Goal: Find specific page/section: Find specific page/section

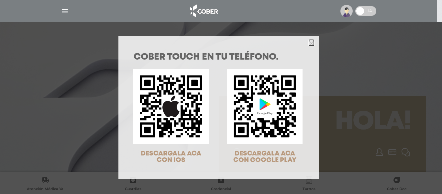
click at [309, 43] on polygon "Close" at bounding box center [311, 43] width 5 height 5
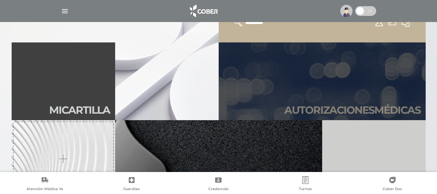
scroll to position [162, 0]
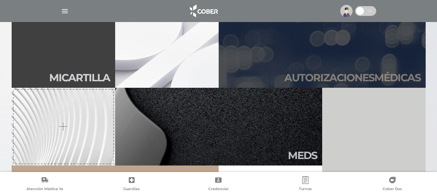
click at [319, 74] on h2 "Autori zaciones médicas" at bounding box center [352, 77] width 136 height 12
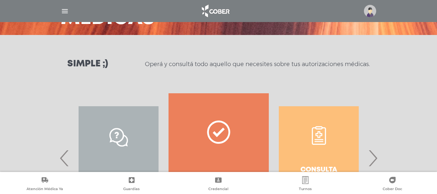
scroll to position [129, 0]
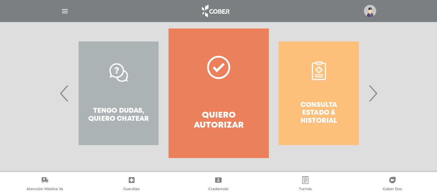
click at [368, 91] on div "Consulta estado & historial" at bounding box center [319, 92] width 100 height 129
click at [374, 92] on span "›" at bounding box center [372, 93] width 13 height 35
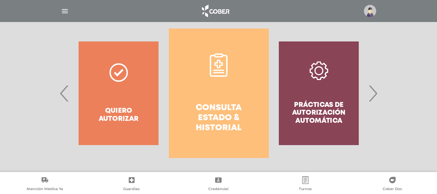
click at [264, 108] on link "Consulta estado & historial" at bounding box center [219, 92] width 100 height 129
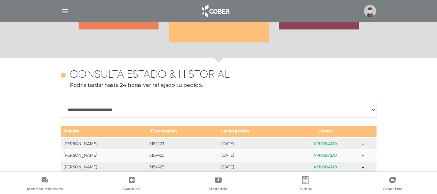
scroll to position [287, 0]
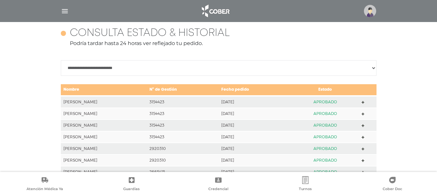
click at [363, 102] on polygon at bounding box center [362, 102] width 3 height 3
click at [65, 12] on img "button" at bounding box center [65, 11] width 8 height 8
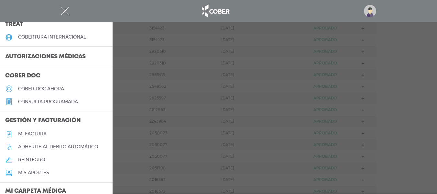
scroll to position [47, 0]
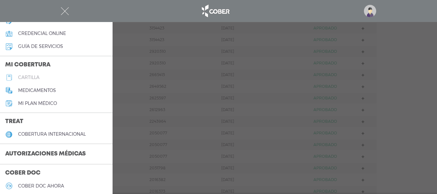
click at [28, 75] on h5 "cartilla" at bounding box center [28, 77] width 21 height 5
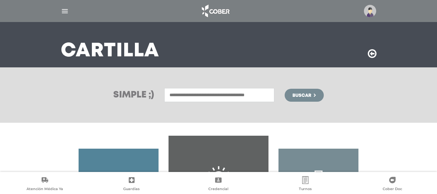
scroll to position [65, 0]
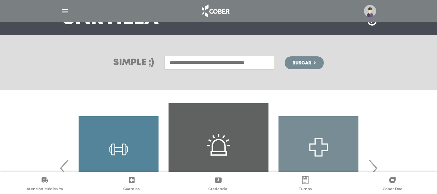
click at [190, 63] on input "text" at bounding box center [219, 63] width 110 height 14
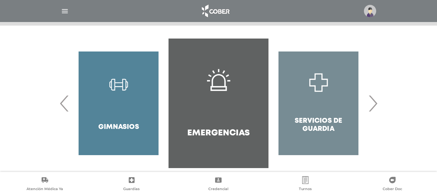
scroll to position [138, 0]
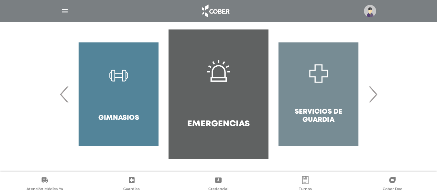
click at [369, 95] on span "›" at bounding box center [372, 94] width 13 height 35
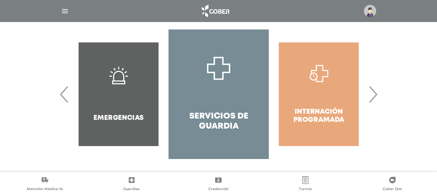
click at [370, 95] on span "›" at bounding box center [372, 94] width 13 height 35
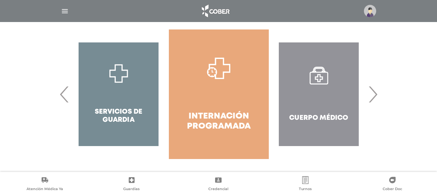
click at [371, 94] on span "›" at bounding box center [372, 94] width 13 height 35
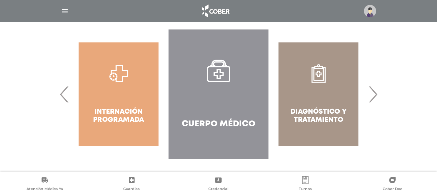
click at [221, 99] on link "Cuerpo Médico" at bounding box center [218, 93] width 100 height 129
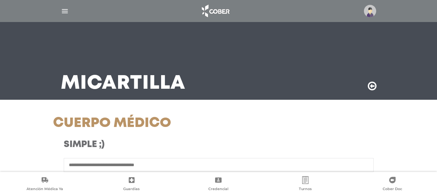
click at [160, 161] on input "text" at bounding box center [219, 165] width 310 height 14
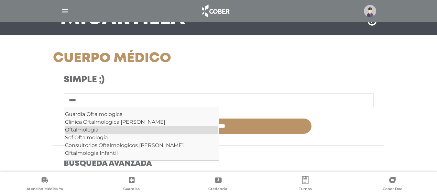
click at [92, 128] on div "Oftalmologia" at bounding box center [141, 130] width 153 height 8
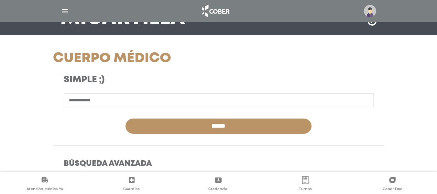
type input "**********"
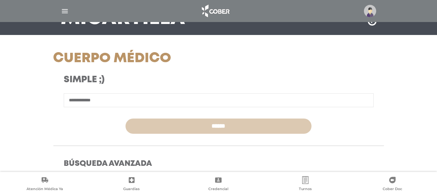
click at [217, 126] on input "******" at bounding box center [218, 125] width 186 height 15
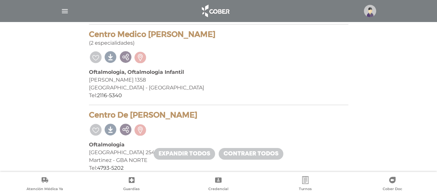
scroll to position [776, 0]
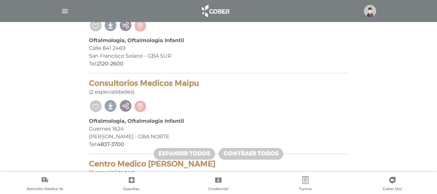
click at [67, 11] on img "button" at bounding box center [65, 11] width 8 height 8
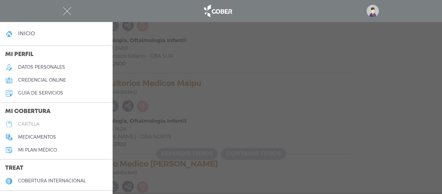
click at [38, 125] on h5 "cartilla" at bounding box center [28, 123] width 21 height 5
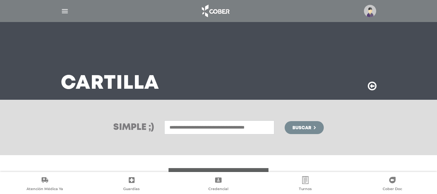
click at [190, 128] on input "text" at bounding box center [219, 127] width 110 height 14
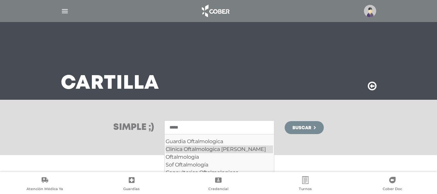
click at [201, 148] on div "Clinica Oftalmologica [PERSON_NAME]" at bounding box center [219, 149] width 107 height 8
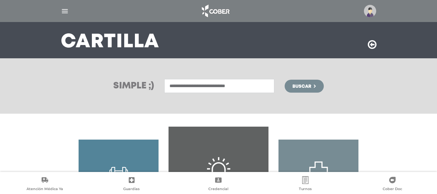
scroll to position [9, 0]
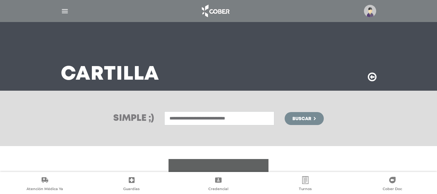
type input "**********"
click at [299, 118] on span "Buscar" at bounding box center [301, 118] width 19 height 5
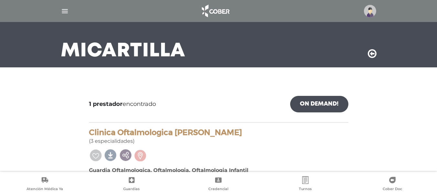
scroll to position [69, 0]
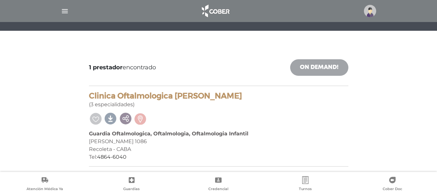
click at [316, 67] on link "On Demand!" at bounding box center [319, 67] width 58 height 16
click at [64, 12] on img "button" at bounding box center [65, 11] width 8 height 8
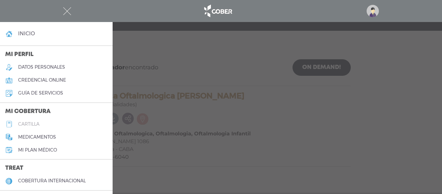
click at [31, 123] on h5 "cartilla" at bounding box center [28, 123] width 21 height 5
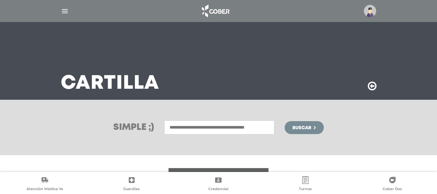
click at [203, 126] on input "text" at bounding box center [219, 127] width 110 height 14
click at [187, 128] on input "text" at bounding box center [219, 127] width 110 height 14
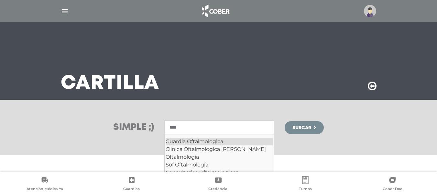
click at [199, 140] on div "Guardia Oftalmologica" at bounding box center [219, 141] width 107 height 8
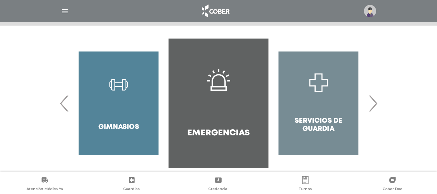
scroll to position [138, 0]
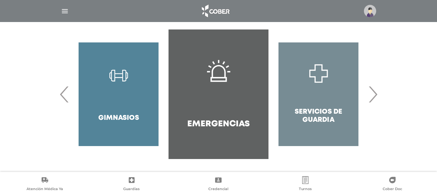
type input "**********"
click at [373, 93] on span "›" at bounding box center [372, 94] width 13 height 35
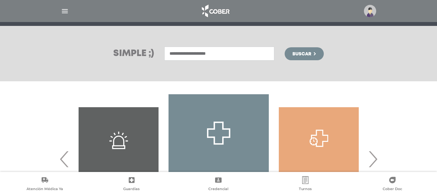
scroll to position [41, 0]
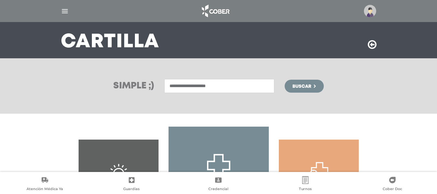
click at [301, 85] on span "Buscar" at bounding box center [301, 86] width 19 height 5
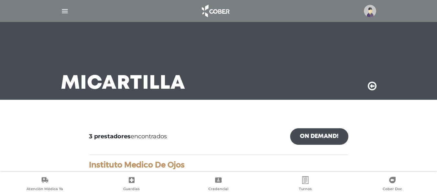
click at [64, 11] on img "button" at bounding box center [65, 11] width 8 height 8
